Goal: Task Accomplishment & Management: Use online tool/utility

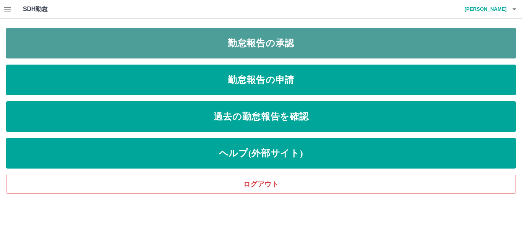
click at [245, 40] on link "勤怠報告の承認" at bounding box center [261, 43] width 510 height 31
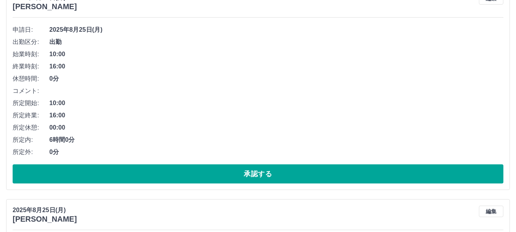
scroll to position [77, 0]
